Goal: Information Seeking & Learning: Learn about a topic

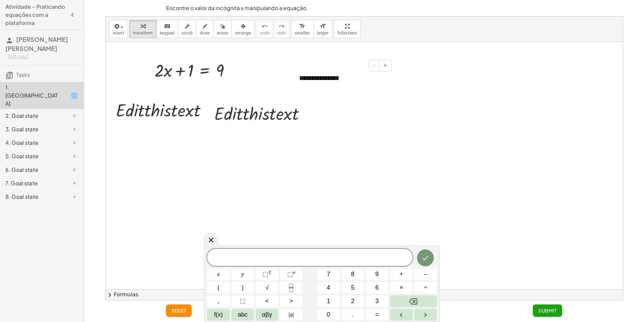
click at [314, 80] on div "**********" at bounding box center [343, 77] width 101 height 23
click at [341, 50] on div at bounding box center [364, 165] width 517 height 247
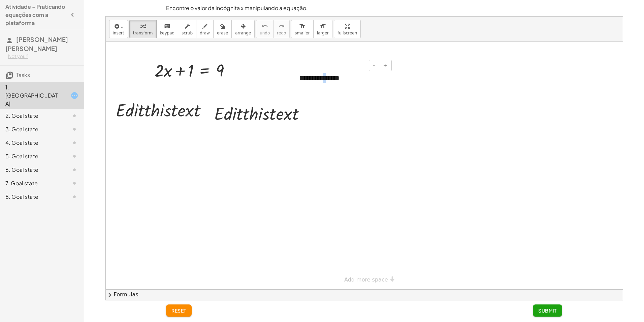
click at [324, 80] on div "**********" at bounding box center [343, 77] width 101 height 23
drag, startPoint x: 337, startPoint y: 78, endPoint x: 349, endPoint y: 78, distance: 11.8
click at [340, 78] on div "**********" at bounding box center [343, 77] width 101 height 23
click at [287, 113] on div at bounding box center [262, 112] width 103 height 23
click at [255, 124] on div at bounding box center [262, 112] width 103 height 23
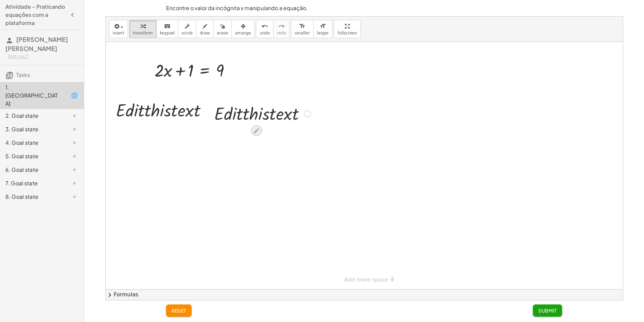
click at [255, 131] on icon at bounding box center [256, 130] width 5 height 5
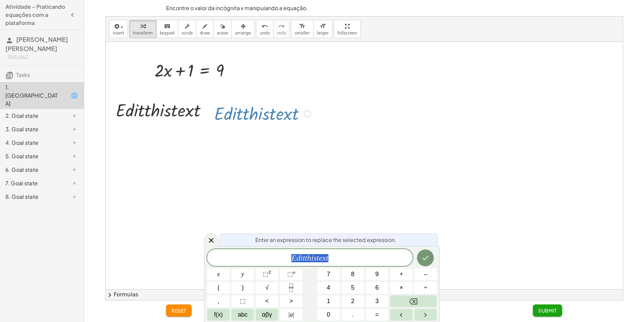
click at [255, 131] on icon at bounding box center [256, 130] width 5 height 5
click at [219, 246] on div "Enter an expression to replace the selected expression. E d i t t h i s t e x t…" at bounding box center [322, 284] width 236 height 76
click at [214, 241] on icon at bounding box center [211, 240] width 8 height 8
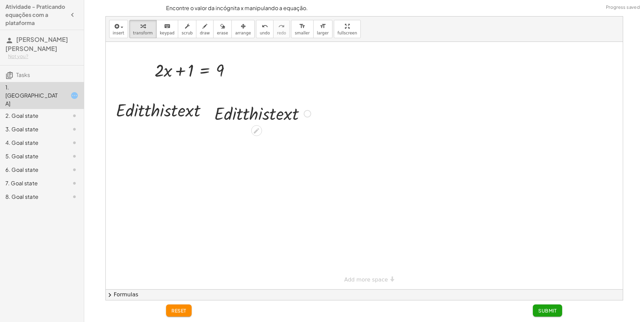
drag, startPoint x: 377, startPoint y: 94, endPoint x: 168, endPoint y: 133, distance: 212.9
click at [136, 137] on div at bounding box center [364, 165] width 517 height 247
drag, startPoint x: 327, startPoint y: 106, endPoint x: 213, endPoint y: 120, distance: 114.8
drag, startPoint x: 213, startPoint y: 120, endPoint x: 303, endPoint y: 109, distance: 91.1
click at [303, 109] on div at bounding box center [262, 112] width 103 height 23
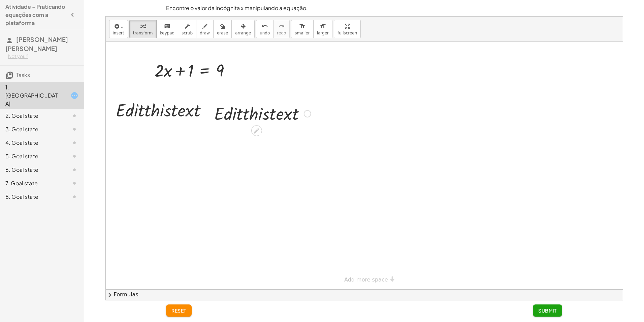
drag, startPoint x: 263, startPoint y: 101, endPoint x: 256, endPoint y: 110, distance: 11.5
click at [256, 110] on div "· E · d · i · t · t · h · i · s · t · e · x · t" at bounding box center [260, 113] width 112 height 26
drag, startPoint x: 247, startPoint y: 113, endPoint x: 304, endPoint y: 110, distance: 56.7
click at [304, 110] on div at bounding box center [262, 112] width 103 height 23
drag, startPoint x: 306, startPoint y: 110, endPoint x: 302, endPoint y: 142, distance: 32.7
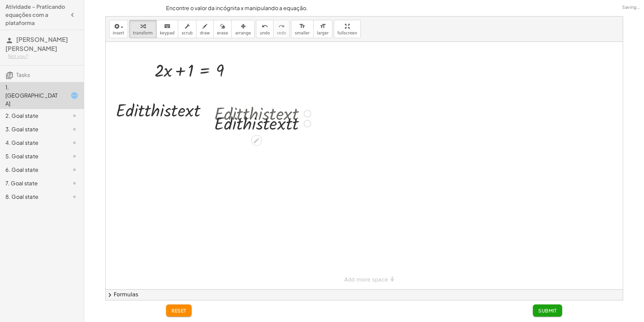
click at [302, 142] on div "+ · 2 · x + 1 = 9 - + · E · d · i · t · t · h · i · s · t · e · x · t · E · d ·…" at bounding box center [364, 165] width 517 height 247
drag, startPoint x: 309, startPoint y: 116, endPoint x: 305, endPoint y: 152, distance: 35.6
click at [308, 156] on div "+ · 2 · x + 1 = 9 - + · E · d · i · t · t · h · i · s · t · e · x · t · E · d ·…" at bounding box center [364, 165] width 517 height 247
drag, startPoint x: 304, startPoint y: 136, endPoint x: 310, endPoint y: 141, distance: 7.6
click at [309, 151] on div "+ · 2 · x + 1 = 9 - + · E · d · i · t · t · h · i · s · t · e · x · t · E · d ·…" at bounding box center [364, 165] width 517 height 247
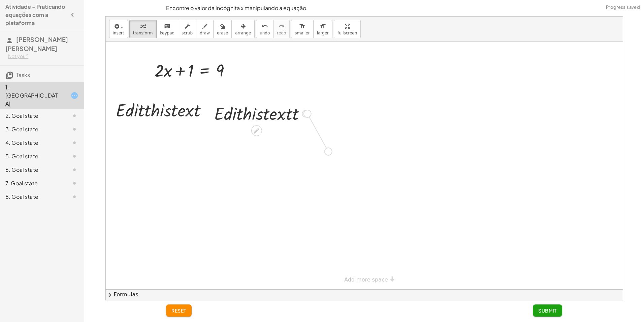
drag, startPoint x: 307, startPoint y: 113, endPoint x: 361, endPoint y: 145, distance: 62.4
click at [361, 145] on div "+ · 2 · x + 1 = 9 - + · E · d · i · t · t · h · i · s · t · e · x · t · E · d ·…" at bounding box center [364, 165] width 517 height 247
drag, startPoint x: 353, startPoint y: 142, endPoint x: 363, endPoint y: 99, distance: 43.6
click at [363, 99] on div "+ · 2 · x + 1 = 9 - + · E · d · i · t · t · h · i · s · t · e · x · t · E · d ·…" at bounding box center [364, 165] width 517 height 247
drag, startPoint x: 394, startPoint y: 107, endPoint x: 195, endPoint y: 156, distance: 204.8
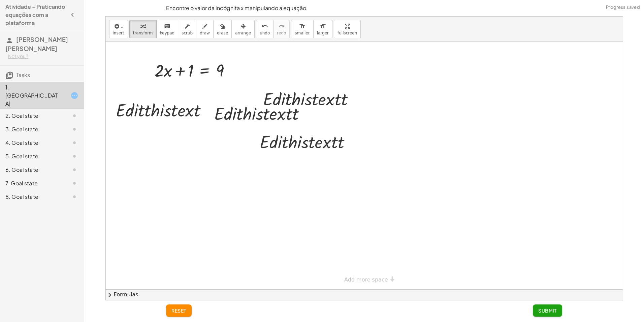
click at [195, 156] on div at bounding box center [364, 165] width 517 height 247
drag, startPoint x: 224, startPoint y: 124, endPoint x: 232, endPoint y: 118, distance: 10.6
drag, startPoint x: 232, startPoint y: 118, endPoint x: 223, endPoint y: 118, distance: 9.5
click at [223, 118] on div at bounding box center [262, 112] width 103 height 23
click at [222, 117] on div at bounding box center [262, 112] width 103 height 23
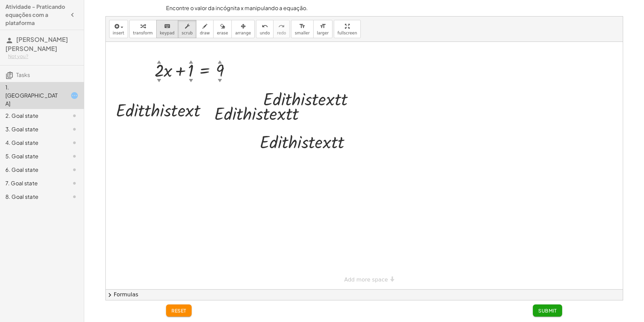
click at [171, 34] on div "transform keyboard keypad scrub draw erase arrange" at bounding box center [191, 29] width 125 height 18
click at [159, 81] on div "▼" at bounding box center [159, 80] width 4 height 6
click at [158, 62] on div "▲" at bounding box center [159, 62] width 4 height 6
click at [163, 61] on div at bounding box center [195, 69] width 88 height 23
click at [161, 68] on div at bounding box center [195, 69] width 88 height 23
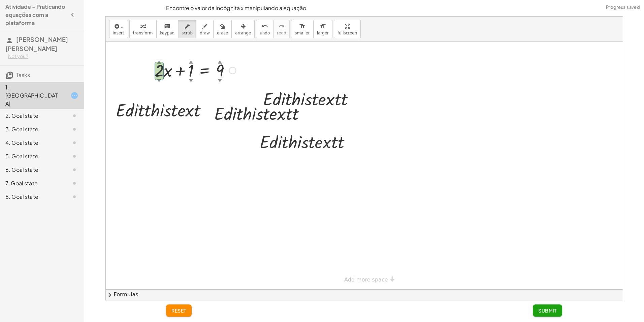
click at [157, 70] on div at bounding box center [195, 69] width 88 height 23
click at [157, 71] on div at bounding box center [195, 69] width 88 height 23
click at [196, 27] on button "draw" at bounding box center [205, 29] width 18 height 18
click at [215, 31] on button "erase" at bounding box center [222, 29] width 19 height 18
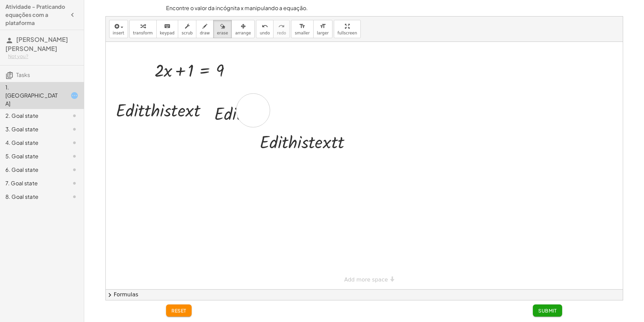
drag, startPoint x: 309, startPoint y: 114, endPoint x: 337, endPoint y: 101, distance: 31.2
click at [253, 109] on div at bounding box center [364, 165] width 517 height 247
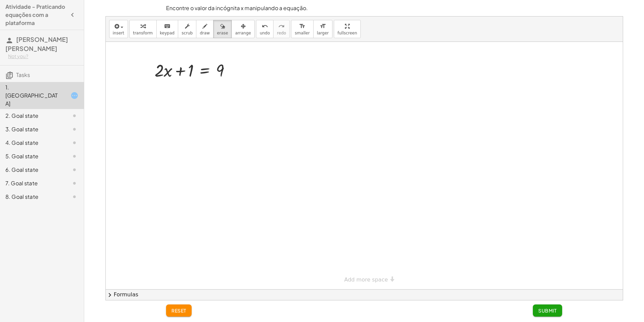
drag, startPoint x: 340, startPoint y: 98, endPoint x: 164, endPoint y: 112, distance: 176.5
click at [163, 113] on div at bounding box center [364, 165] width 517 height 247
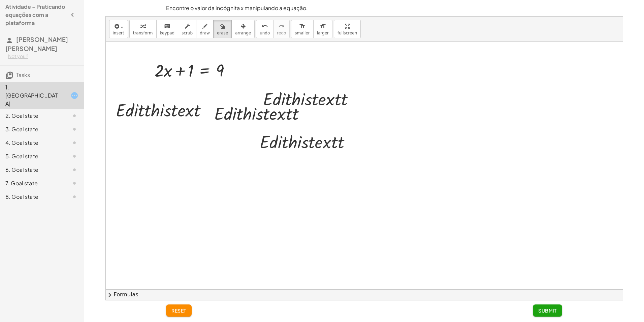
click at [377, 276] on div "+ · 2 · x + 1 = 9 - + · E · d · i · t · t · h · i · s · t · e · x · t · E · d ·…" at bounding box center [364, 289] width 517 height 494
drag, startPoint x: 329, startPoint y: 31, endPoint x: 330, endPoint y: 56, distance: 25.0
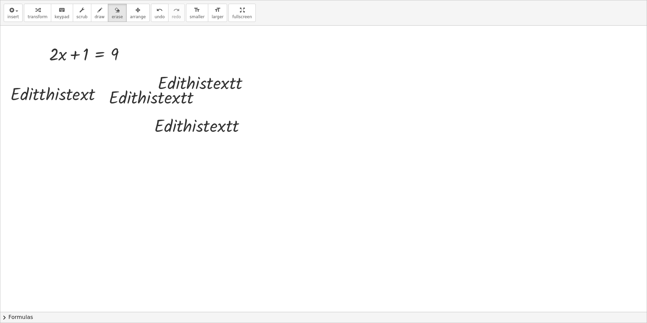
click at [330, 56] on div "insert select one: Math Expression Function Text Youtube Video Graphing Geometr…" at bounding box center [323, 161] width 646 height 322
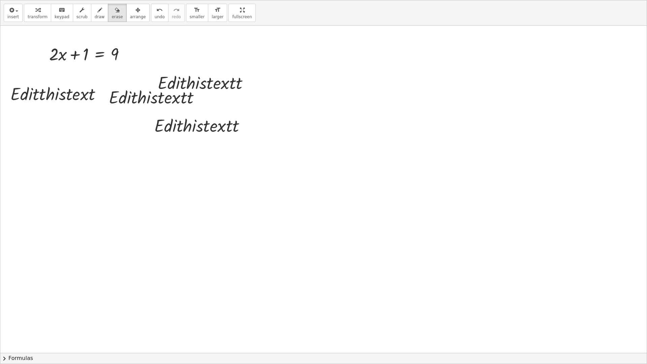
click at [227, 0] on html "Atividade - Praticando equações com a plataforma [PERSON_NAME] [PERSON_NAME] No…" at bounding box center [323, 182] width 647 height 364
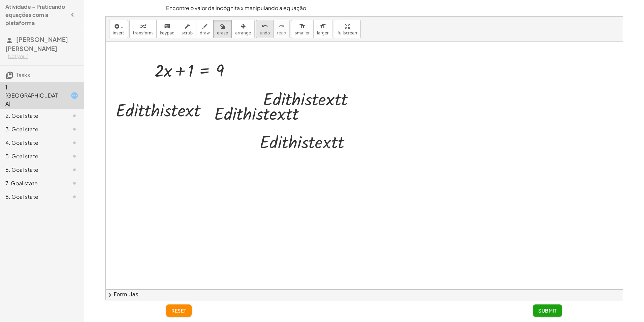
click at [256, 31] on button "undo undo" at bounding box center [265, 29] width 18 height 18
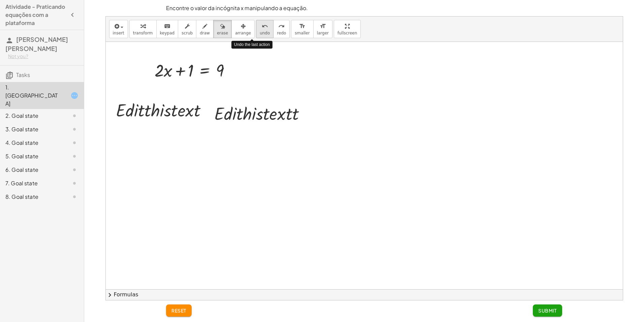
click at [256, 31] on button "undo undo" at bounding box center [265, 29] width 18 height 18
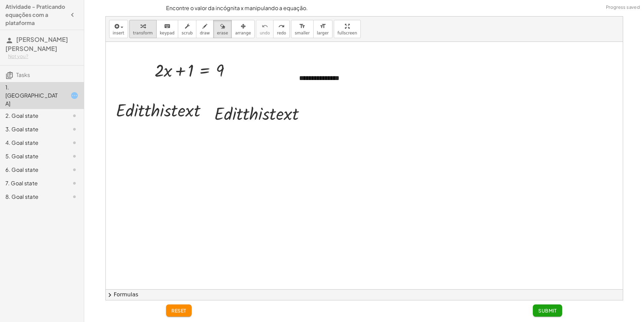
click at [142, 29] on icon "button" at bounding box center [143, 26] width 5 height 8
click at [163, 72] on div at bounding box center [195, 69] width 88 height 23
click at [235, 35] on span "arrange" at bounding box center [243, 33] width 16 height 5
click at [217, 33] on span "erase" at bounding box center [222, 33] width 11 height 5
click at [235, 32] on span "arrange" at bounding box center [243, 33] width 16 height 5
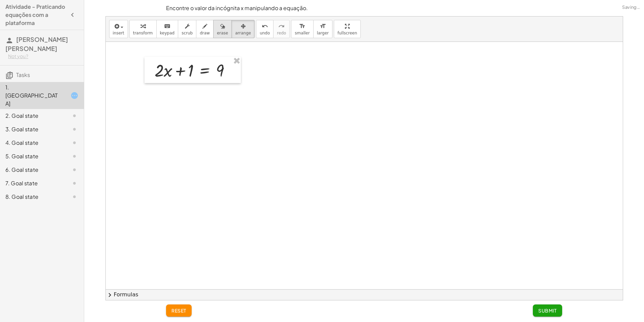
click at [220, 27] on icon "button" at bounding box center [222, 26] width 5 height 8
drag, startPoint x: 127, startPoint y: 26, endPoint x: 123, endPoint y: 29, distance: 4.7
click at [127, 27] on div "insert select one: Math Expression Function Text Youtube Video Graphing Geometr…" at bounding box center [364, 29] width 517 height 25
click at [123, 29] on button "insert" at bounding box center [118, 29] width 19 height 18
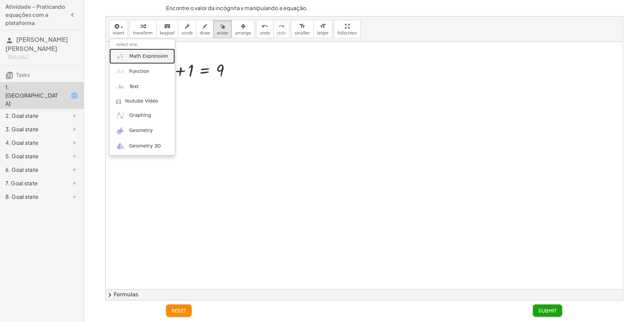
click at [136, 56] on span "Math Expression" at bounding box center [148, 56] width 39 height 7
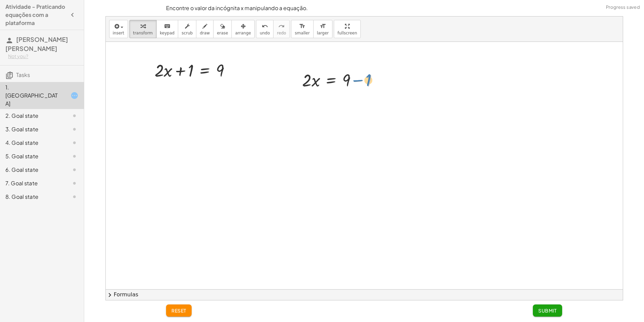
click at [354, 78] on div at bounding box center [343, 79] width 88 height 23
drag, startPoint x: 395, startPoint y: 66, endPoint x: 320, endPoint y: 94, distance: 80.1
click at [320, 94] on div at bounding box center [364, 289] width 517 height 494
drag, startPoint x: 334, startPoint y: 98, endPoint x: 315, endPoint y: 125, distance: 32.9
click at [315, 125] on div "+ · 2 · x + 1 = 9 · 2 · x = + 9 − 1" at bounding box center [364, 289] width 517 height 494
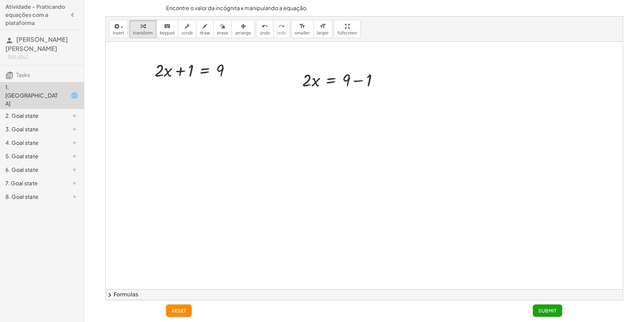
drag, startPoint x: 315, startPoint y: 125, endPoint x: 307, endPoint y: 122, distance: 9.3
click at [307, 122] on div at bounding box center [364, 289] width 517 height 494
click at [232, 31] on button "arrange" at bounding box center [243, 29] width 23 height 18
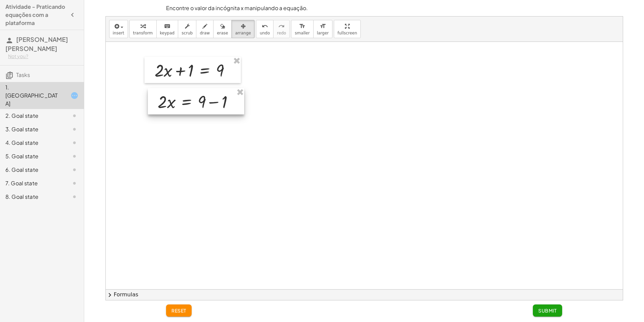
drag, startPoint x: 363, startPoint y: 80, endPoint x: 218, endPoint y: 101, distance: 146.5
click at [218, 101] on div at bounding box center [196, 101] width 96 height 26
click at [215, 126] on div at bounding box center [364, 289] width 517 height 494
click at [199, 104] on div at bounding box center [192, 102] width 96 height 26
click at [121, 27] on span "button" at bounding box center [122, 27] width 3 height 1
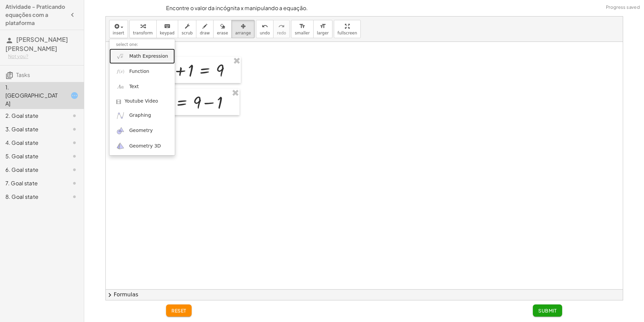
click at [130, 55] on span "Math Expression" at bounding box center [148, 56] width 39 height 7
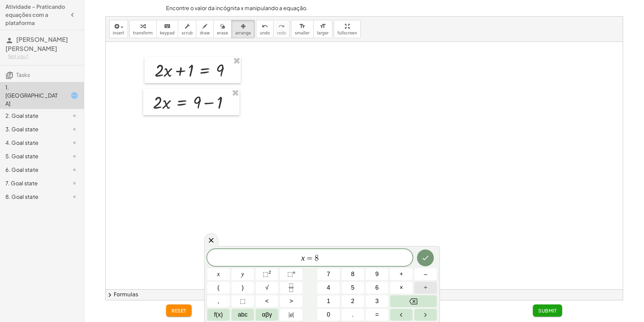
click at [437, 287] on button "÷" at bounding box center [426, 287] width 23 height 12
click at [358, 303] on button "2" at bounding box center [353, 301] width 23 height 12
click at [422, 260] on icon "Done" at bounding box center [426, 257] width 8 height 8
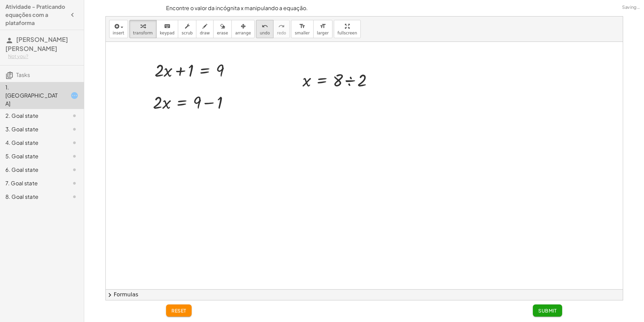
drag, startPoint x: 235, startPoint y: 33, endPoint x: 245, endPoint y: 34, distance: 10.8
click at [235, 33] on span "arrange" at bounding box center [243, 33] width 16 height 5
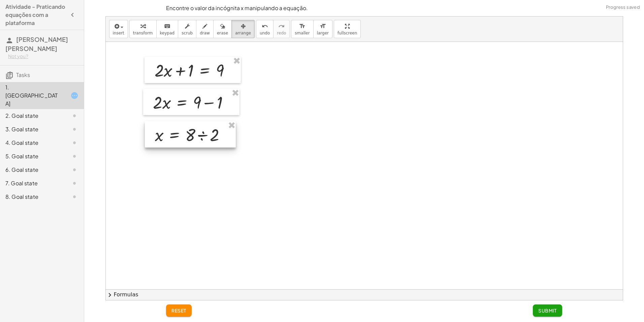
drag, startPoint x: 356, startPoint y: 87, endPoint x: 209, endPoint y: 138, distance: 155.9
click at [209, 138] on div at bounding box center [190, 134] width 91 height 26
click at [112, 28] on button "insert" at bounding box center [118, 29] width 19 height 18
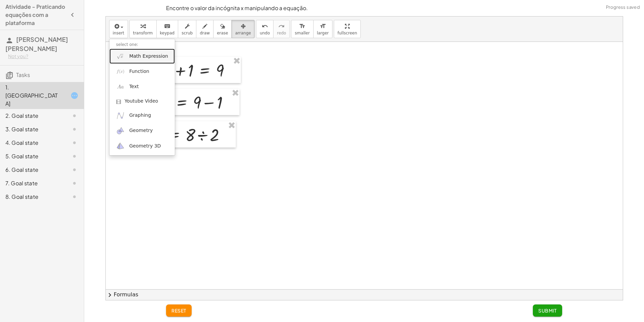
click at [131, 55] on span "Math Expression" at bounding box center [148, 56] width 39 height 7
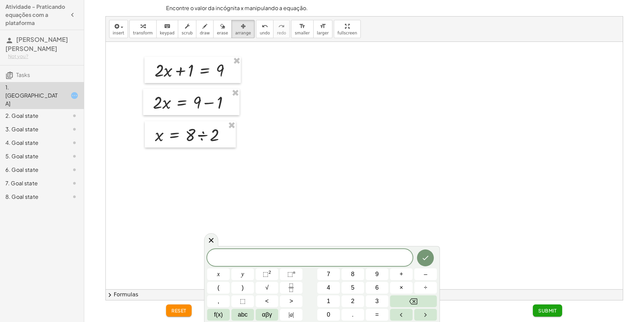
click at [284, 213] on div at bounding box center [364, 289] width 517 height 494
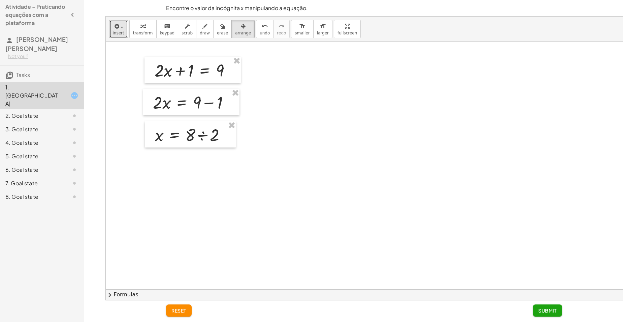
click at [117, 30] on icon "button" at bounding box center [117, 26] width 6 height 8
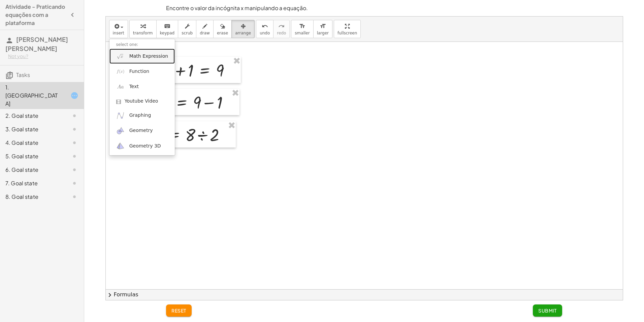
drag, startPoint x: 130, startPoint y: 55, endPoint x: 136, endPoint y: 62, distance: 8.8
click at [131, 55] on span "Math Expression" at bounding box center [148, 56] width 39 height 7
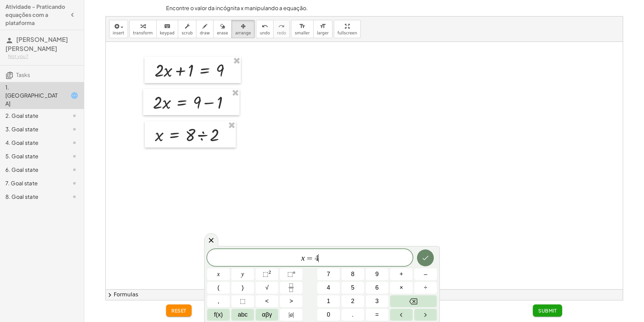
click at [429, 263] on button "Done" at bounding box center [425, 257] width 17 height 17
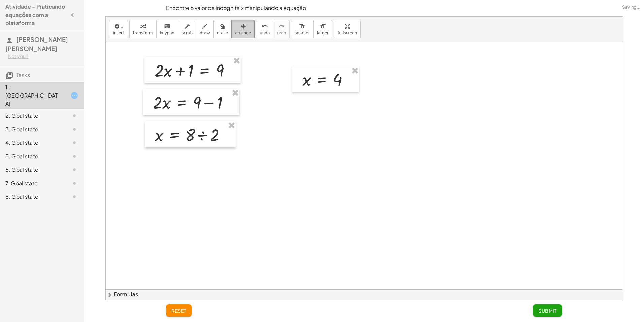
click at [235, 33] on span "arrange" at bounding box center [243, 33] width 16 height 5
drag, startPoint x: 316, startPoint y: 79, endPoint x: 177, endPoint y: 168, distance: 165.4
click at [177, 168] on div at bounding box center [187, 169] width 67 height 26
click at [128, 100] on div at bounding box center [364, 289] width 517 height 494
click at [30, 136] on div "2. Goal state" at bounding box center [42, 142] width 84 height 13
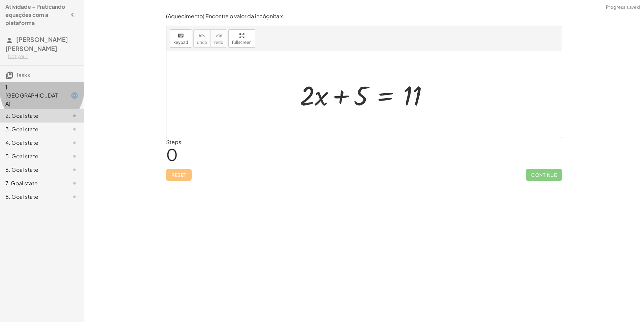
click at [25, 88] on div "1. [GEOGRAPHIC_DATA]" at bounding box center [32, 95] width 54 height 24
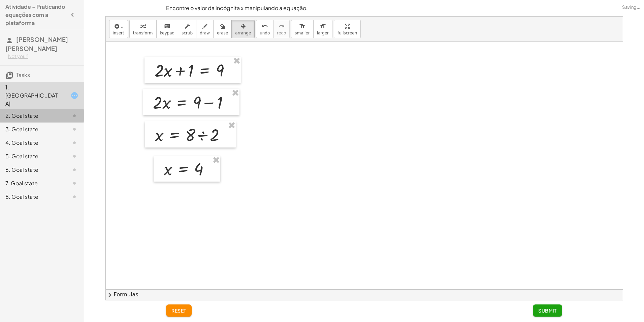
click at [25, 136] on div "2. Goal state" at bounding box center [42, 142] width 84 height 13
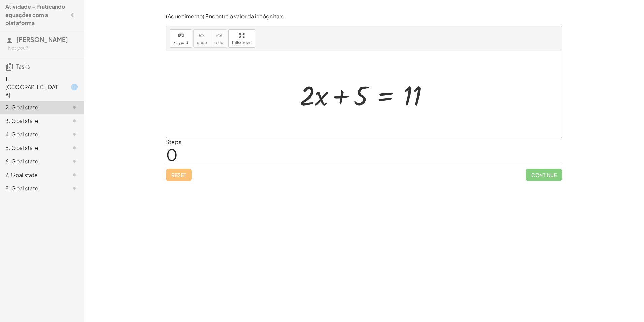
click at [196, 157] on div "Steps: 0" at bounding box center [364, 150] width 396 height 25
click at [172, 152] on span "0" at bounding box center [172, 154] width 12 height 21
drag, startPoint x: 172, startPoint y: 152, endPoint x: 212, endPoint y: 157, distance: 40.4
click at [212, 157] on div "Steps: 0" at bounding box center [364, 150] width 396 height 25
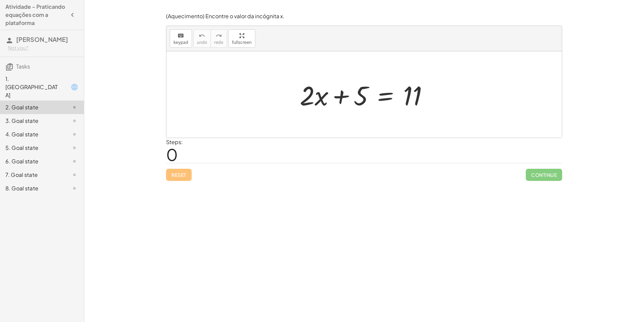
click at [178, 150] on span "0" at bounding box center [172, 154] width 12 height 21
click at [179, 153] on div "Steps: 0" at bounding box center [174, 150] width 17 height 25
click at [172, 157] on span "0" at bounding box center [172, 154] width 12 height 21
click at [177, 157] on span "0" at bounding box center [172, 154] width 12 height 21
click at [180, 159] on div "Steps: 0" at bounding box center [174, 150] width 17 height 25
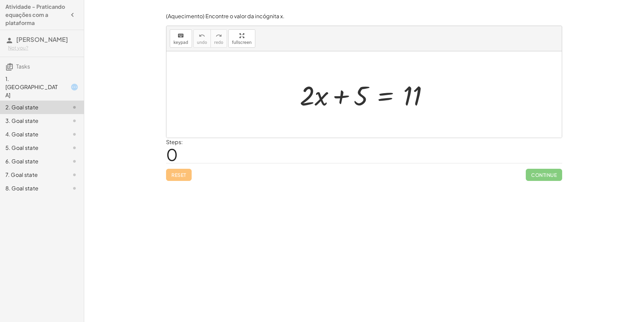
click at [180, 159] on div "Steps: 0" at bounding box center [174, 150] width 17 height 25
click at [178, 159] on div "Steps: 0" at bounding box center [174, 150] width 17 height 25
click at [177, 158] on span "0" at bounding box center [172, 154] width 12 height 21
drag, startPoint x: 173, startPoint y: 157, endPoint x: 287, endPoint y: 153, distance: 114.7
click at [174, 157] on span "0" at bounding box center [172, 154] width 12 height 21
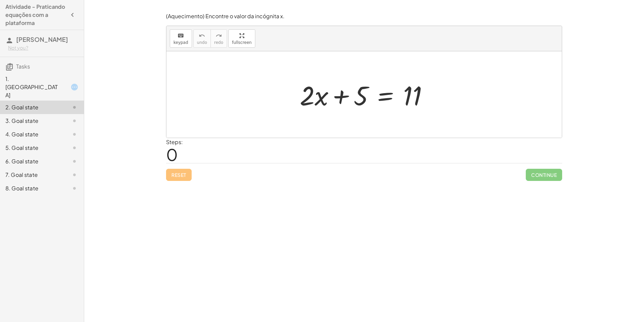
drag, startPoint x: 313, startPoint y: 152, endPoint x: 226, endPoint y: 159, distance: 86.5
click at [226, 158] on div "Steps: 0" at bounding box center [364, 150] width 396 height 25
click at [141, 152] on div "Encontre o valor da incógnita x manipulando a equação. insert select one: Math …" at bounding box center [364, 161] width 560 height 322
click at [179, 40] on span "keypad" at bounding box center [181, 42] width 15 height 5
click at [177, 153] on span "0" at bounding box center [172, 154] width 12 height 21
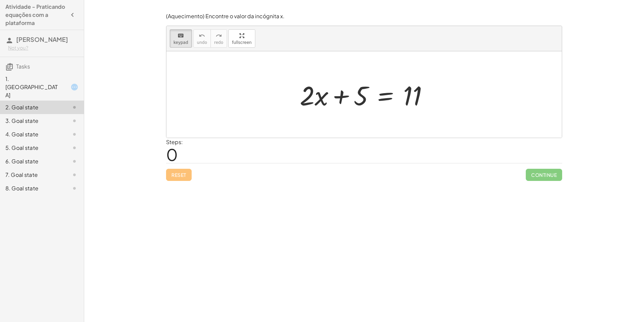
drag, startPoint x: 225, startPoint y: 103, endPoint x: 299, endPoint y: 98, distance: 73.6
click at [241, 103] on div at bounding box center [364, 94] width 396 height 86
click at [313, 97] on div at bounding box center [307, 95] width 15 height 31
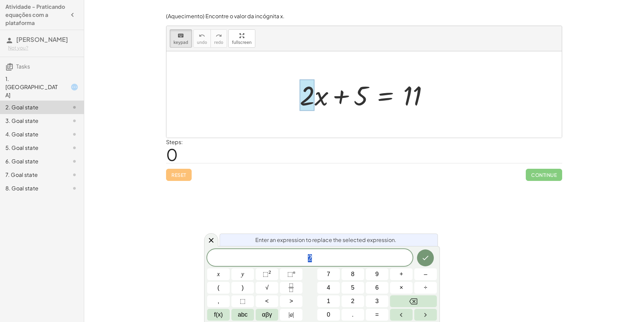
click at [320, 120] on div at bounding box center [364, 94] width 396 height 86
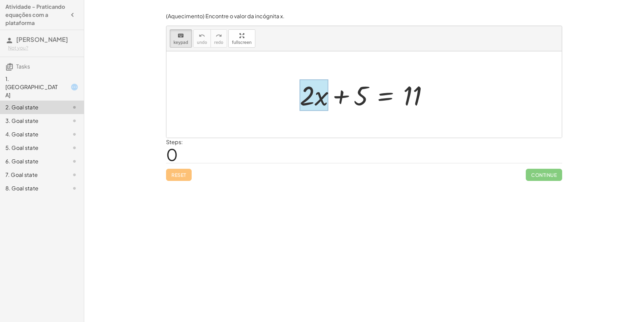
click at [326, 99] on div at bounding box center [314, 95] width 29 height 31
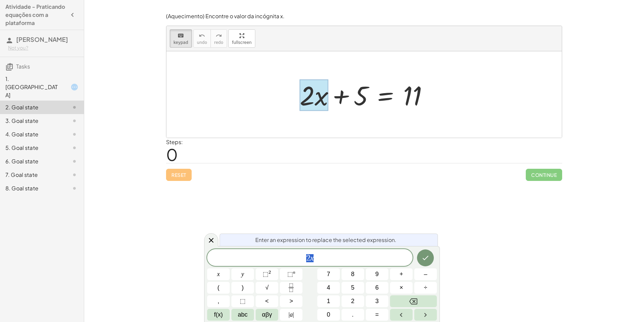
drag, startPoint x: 183, startPoint y: 207, endPoint x: 171, endPoint y: 204, distance: 12.8
click at [181, 210] on div "Encontre o valor da incógnita x manipulando a equação. insert select one: Math …" at bounding box center [364, 161] width 560 height 322
click at [180, 175] on div "Reset Continue" at bounding box center [364, 172] width 396 height 18
click at [220, 170] on div "Reset Continue" at bounding box center [364, 172] width 396 height 18
drag, startPoint x: 188, startPoint y: 132, endPoint x: 181, endPoint y: 137, distance: 8.4
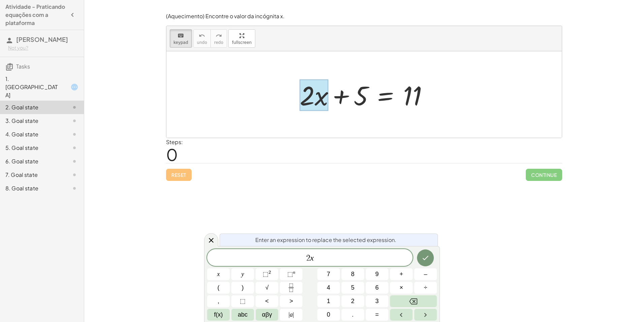
click at [186, 134] on div at bounding box center [364, 94] width 396 height 86
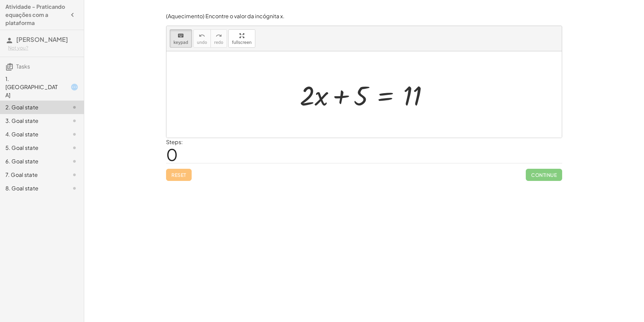
click at [170, 154] on span "0" at bounding box center [172, 154] width 12 height 21
click at [171, 154] on span "0" at bounding box center [172, 154] width 12 height 21
click at [174, 155] on span "0" at bounding box center [172, 154] width 12 height 21
click at [175, 155] on span "0" at bounding box center [172, 154] width 12 height 21
click at [174, 155] on span "0" at bounding box center [172, 154] width 12 height 21
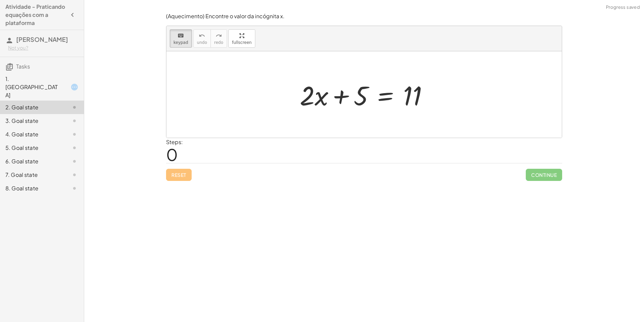
drag, startPoint x: 173, startPoint y: 155, endPoint x: 108, endPoint y: 166, distance: 65.9
